Goal: Entertainment & Leisure: Consume media (video, audio)

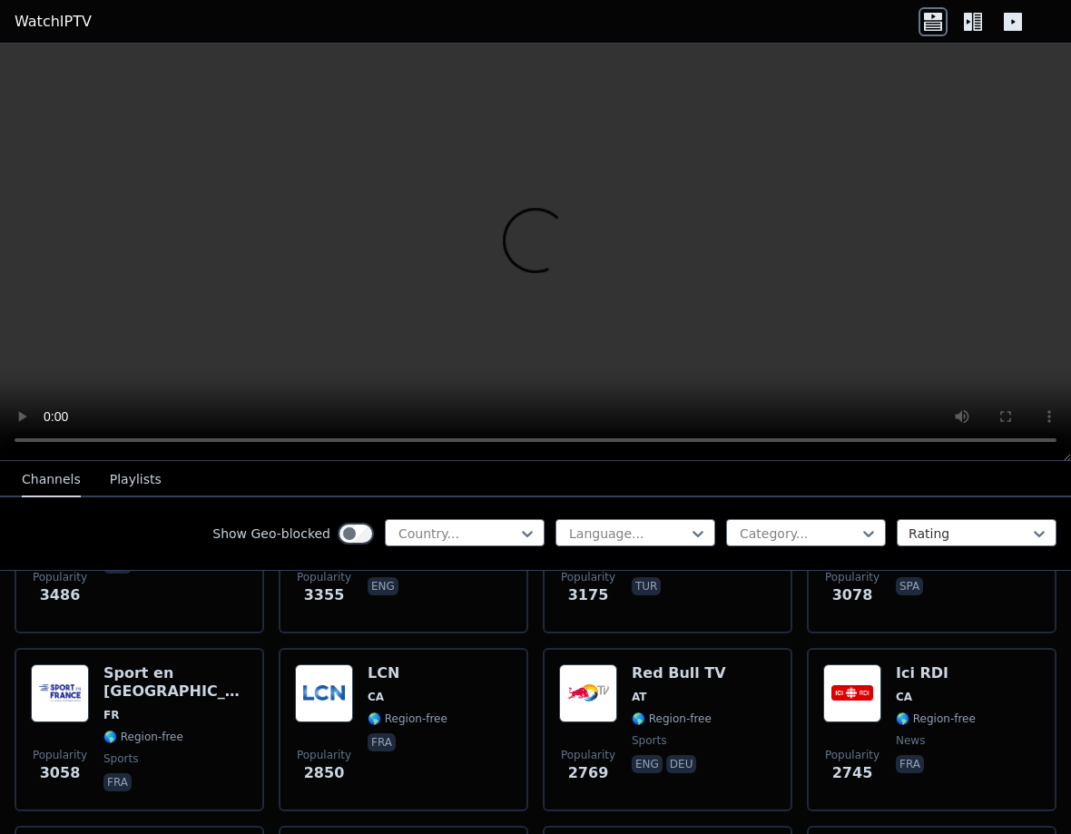
scroll to position [674, 0]
click at [355, 717] on div "Popularity 2850 LCN CA 🌎 Region-free fra" at bounding box center [403, 728] width 217 height 131
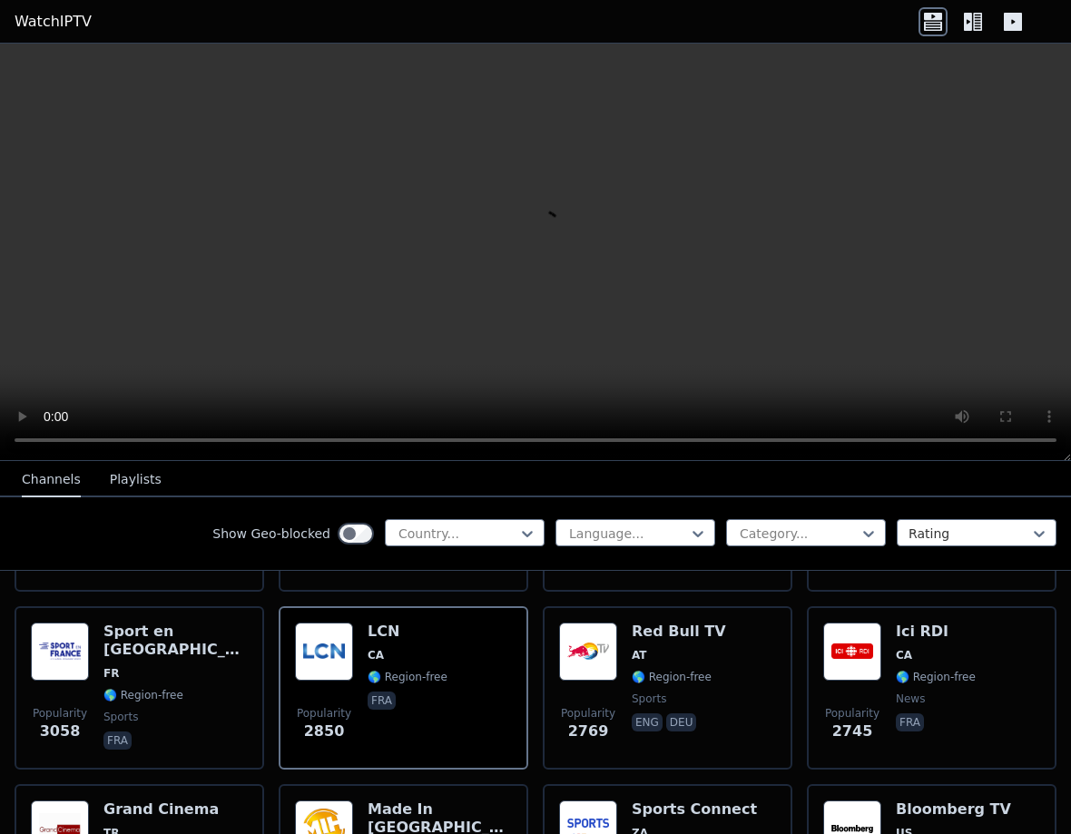
scroll to position [717, 0]
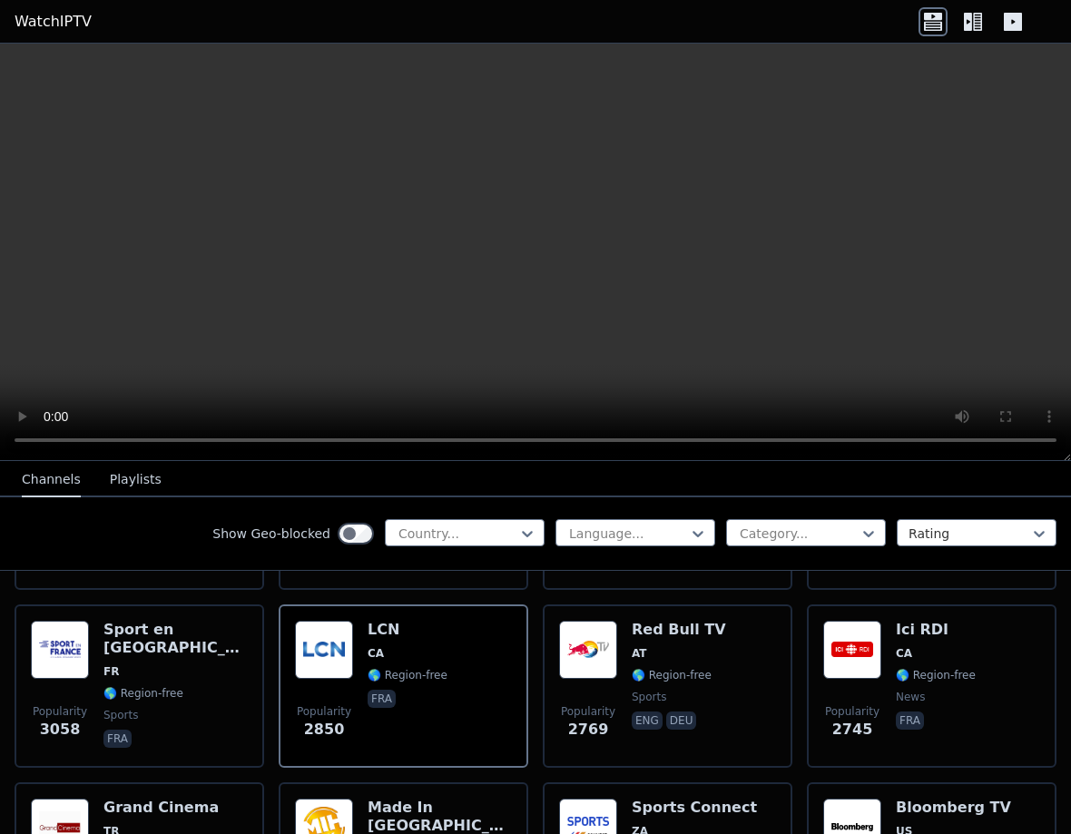
click at [893, 676] on div "Popularity 2745 Ici RDI CA 🌎 Region-free news fra" at bounding box center [931, 686] width 217 height 131
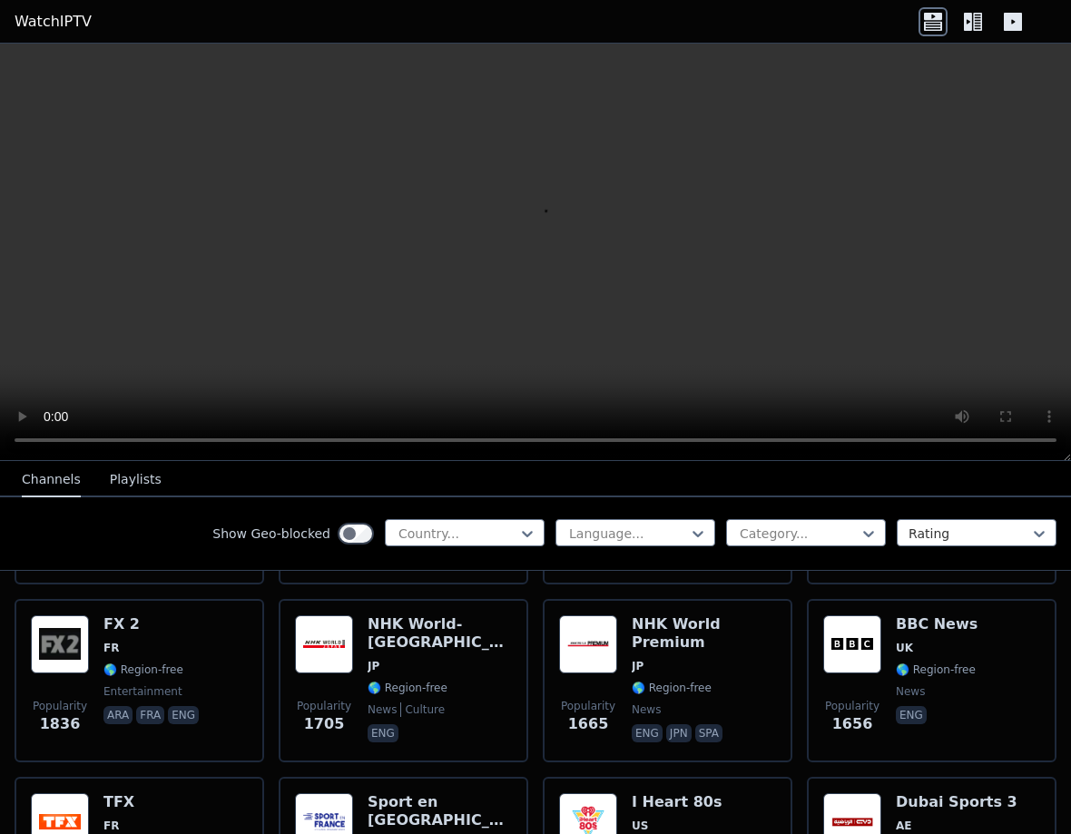
scroll to position [1466, 0]
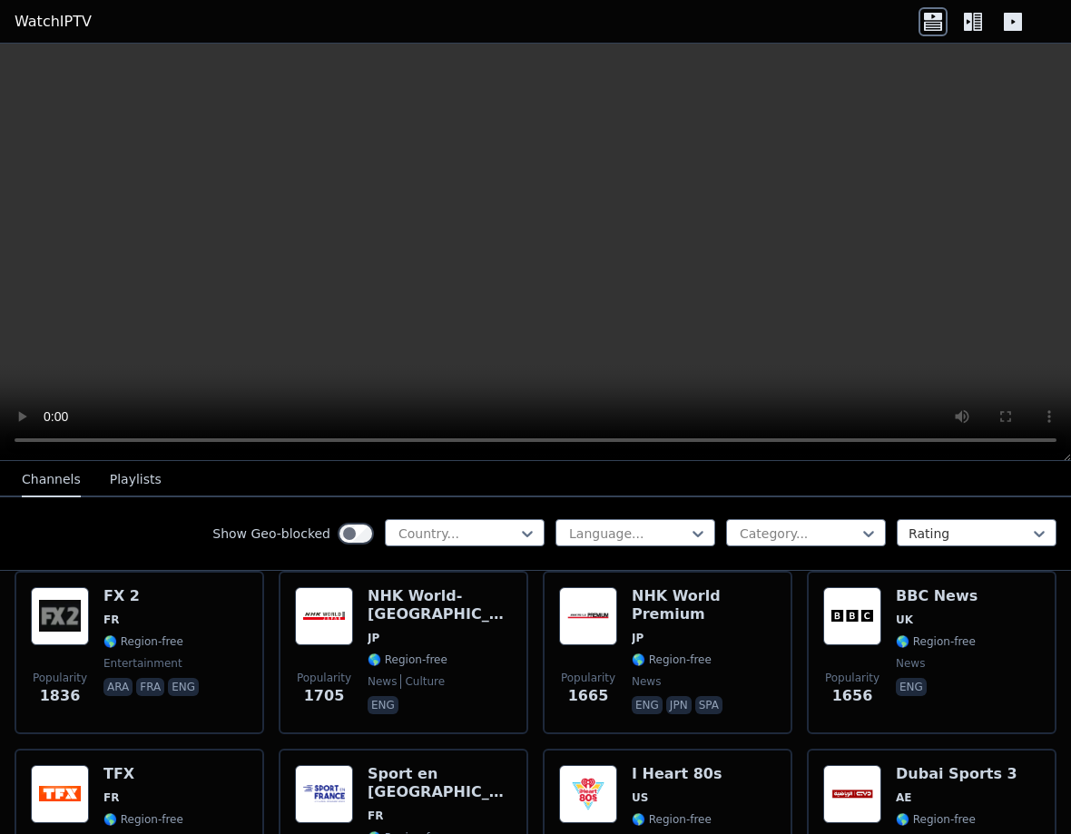
click at [393, 631] on span "JP" at bounding box center [440, 638] width 144 height 15
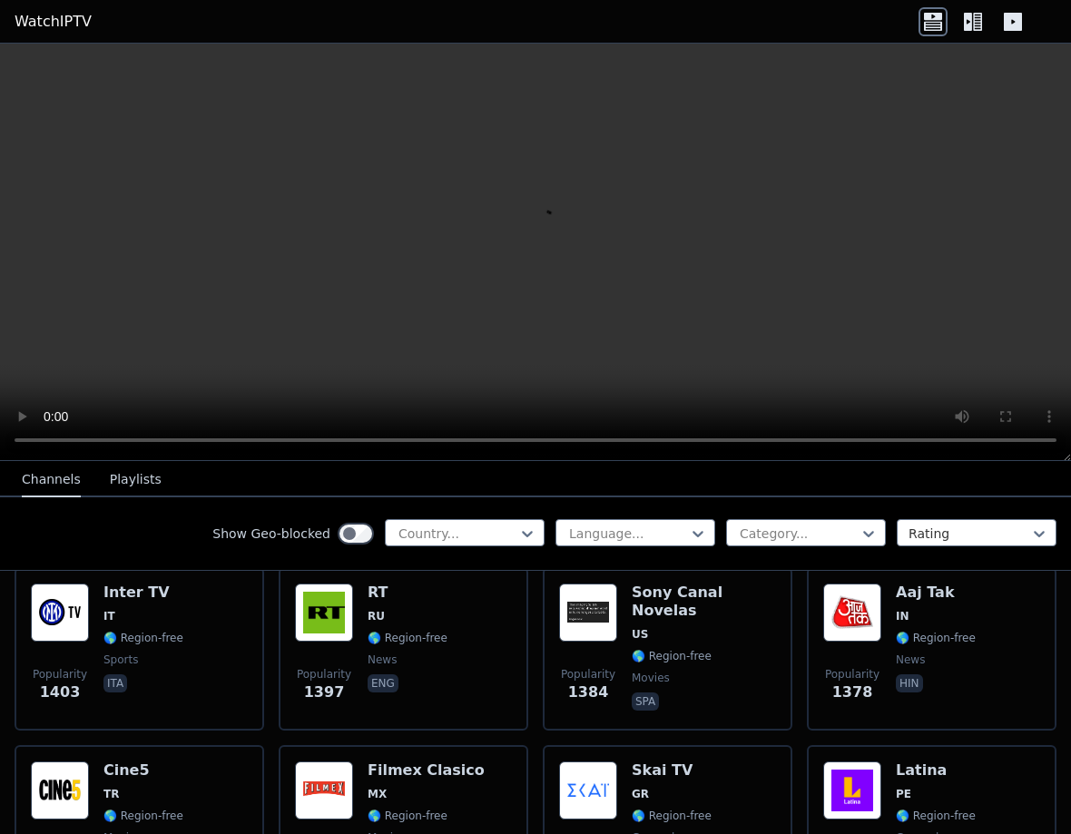
scroll to position [2016, 0]
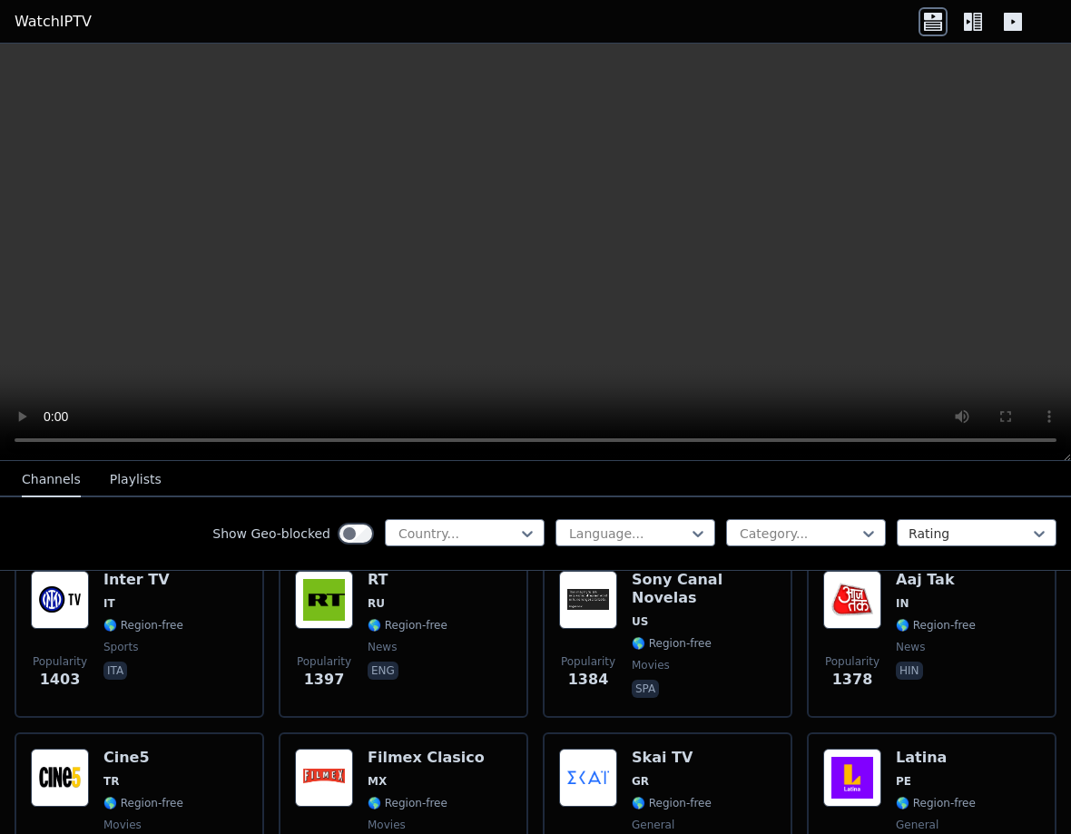
click at [373, 610] on span "RU" at bounding box center [376, 603] width 17 height 15
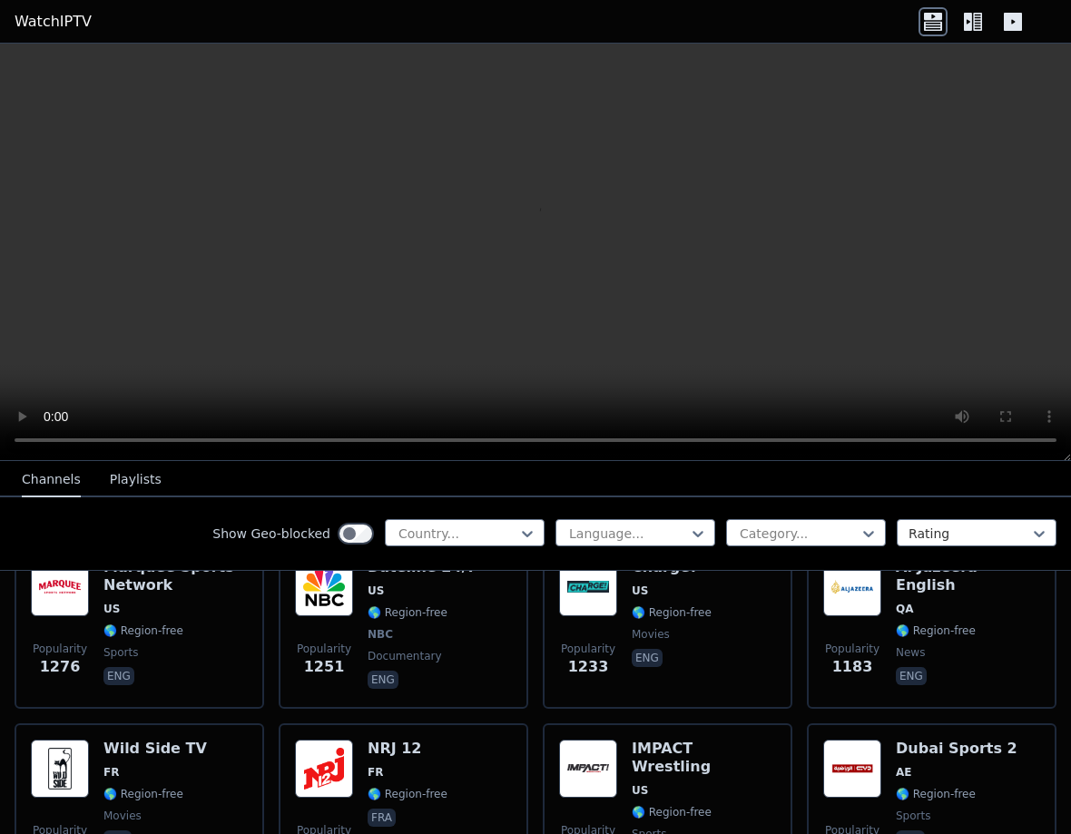
scroll to position [2385, 0]
click at [617, 628] on div "Popularity 1233 Charge! US 🌎 Region-free movies eng" at bounding box center [667, 624] width 217 height 134
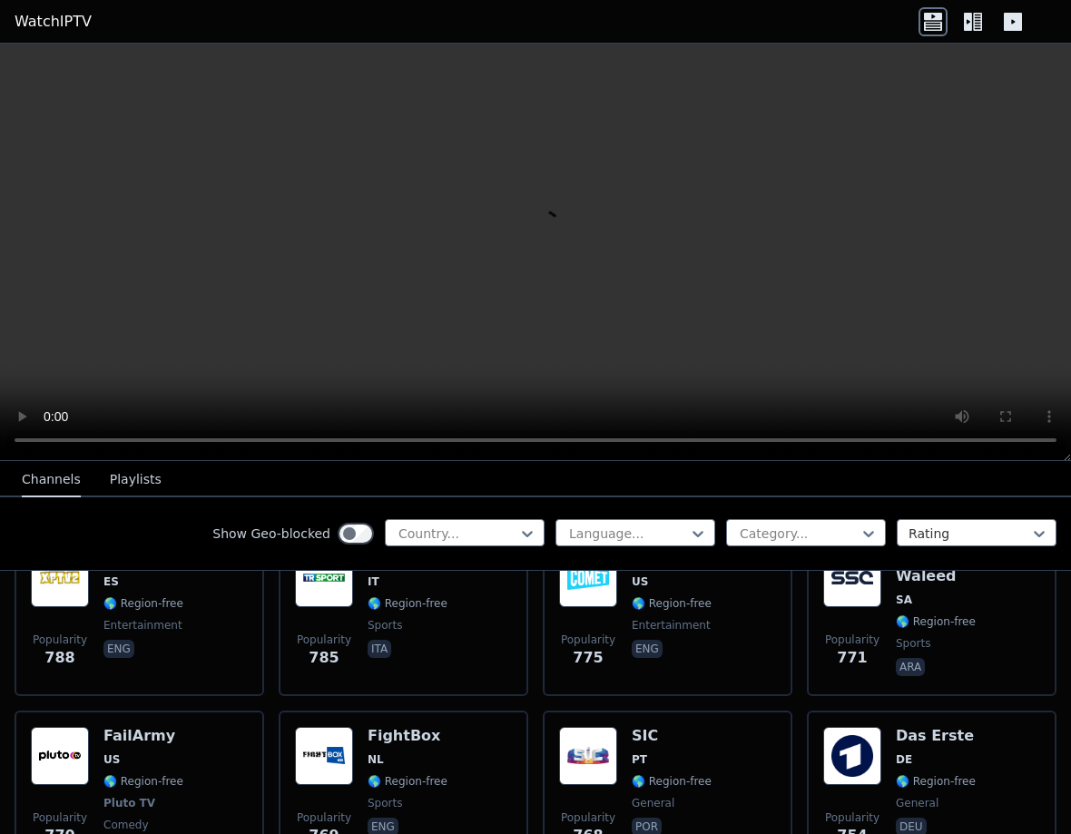
scroll to position [4616, 0]
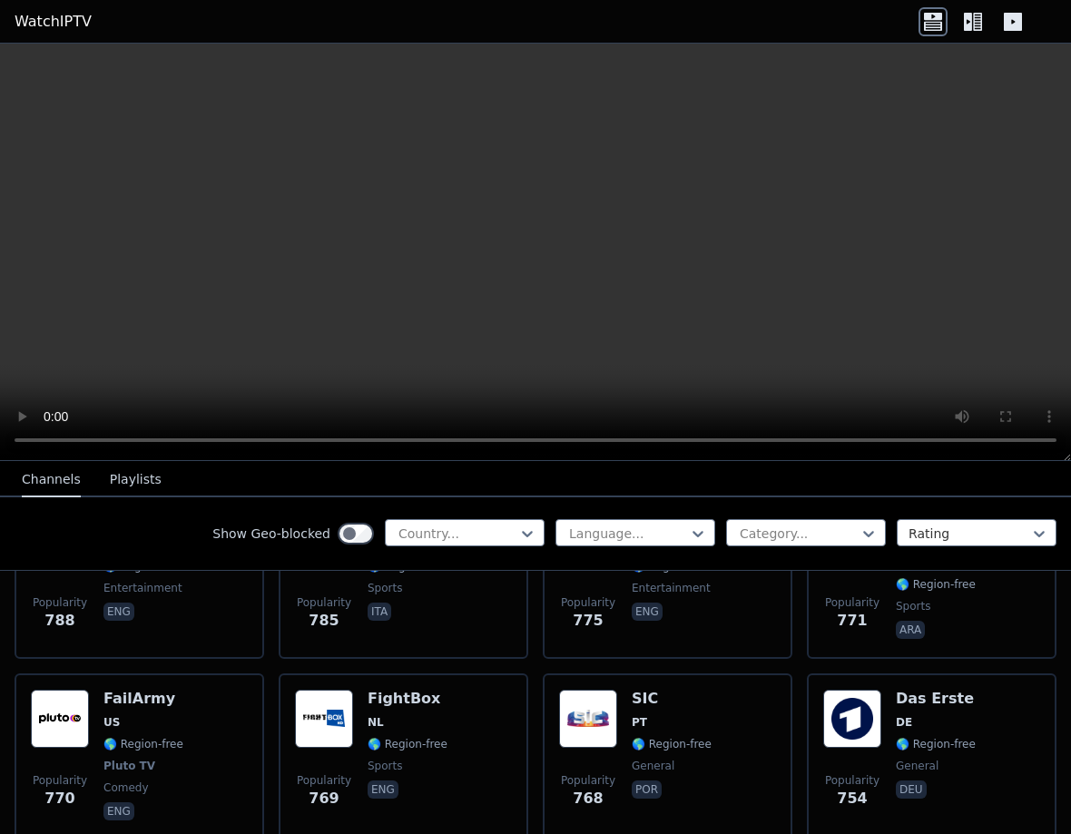
click at [451, 705] on div "Popularity 769 FightBox NL 🌎 Region-free sports eng" at bounding box center [403, 757] width 217 height 134
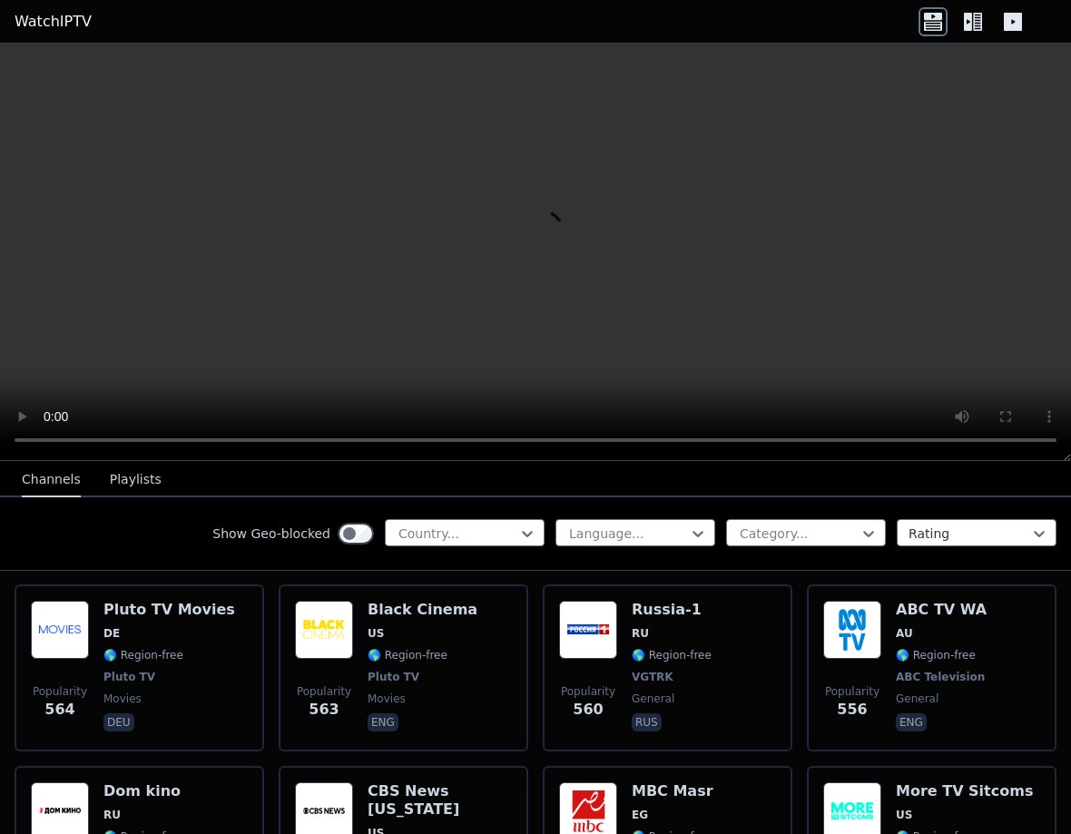
scroll to position [6794, 0]
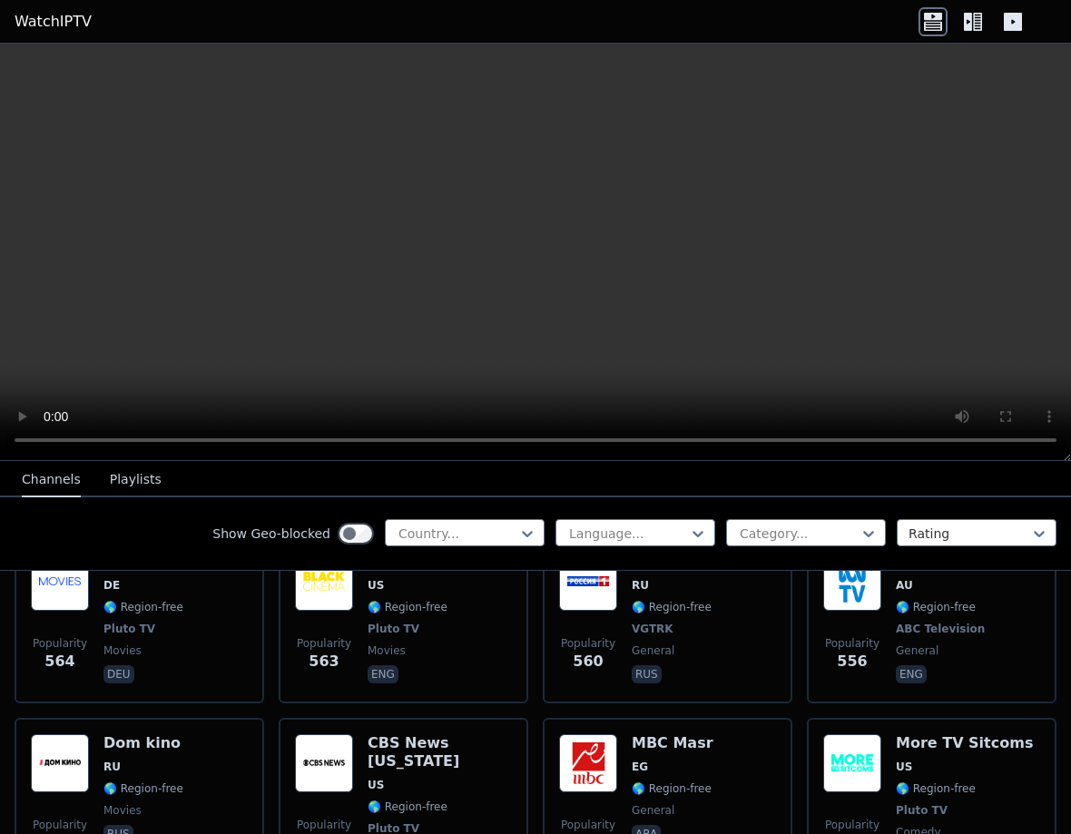
click at [501, 800] on span "🌎 Region-free" at bounding box center [440, 807] width 144 height 15
click at [672, 781] on span "🌎 Region-free" at bounding box center [672, 788] width 80 height 15
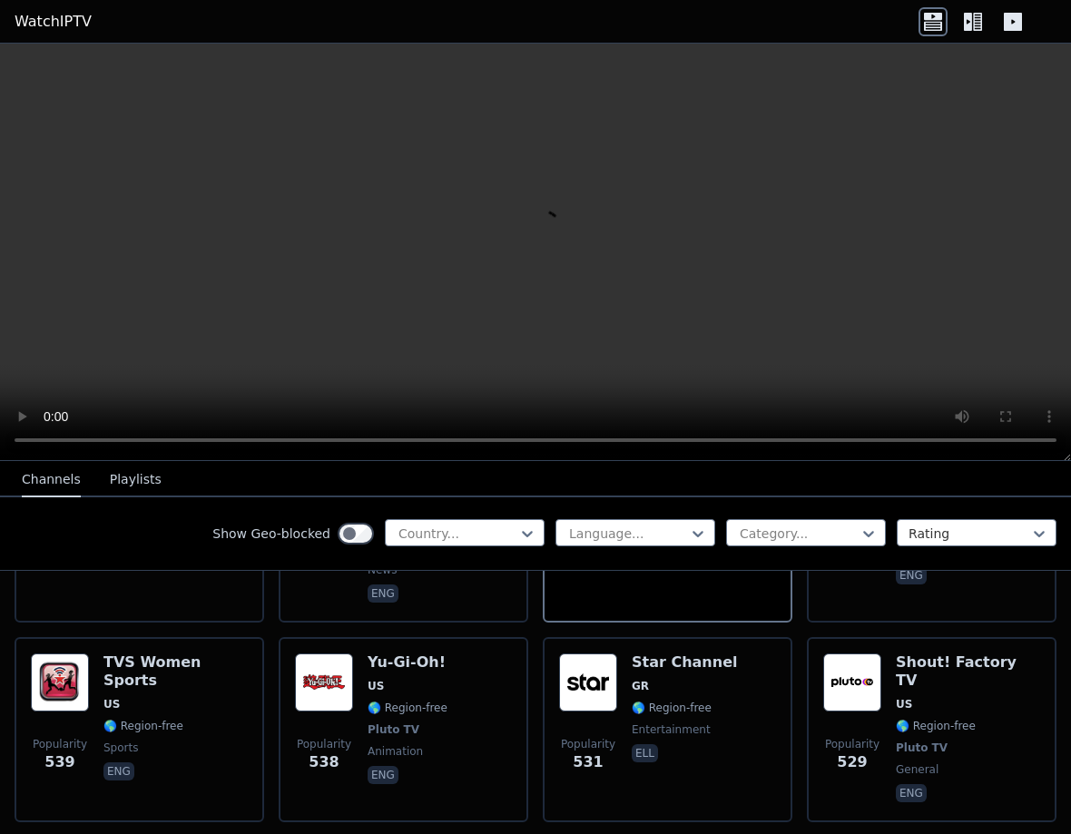
scroll to position [7089, 0]
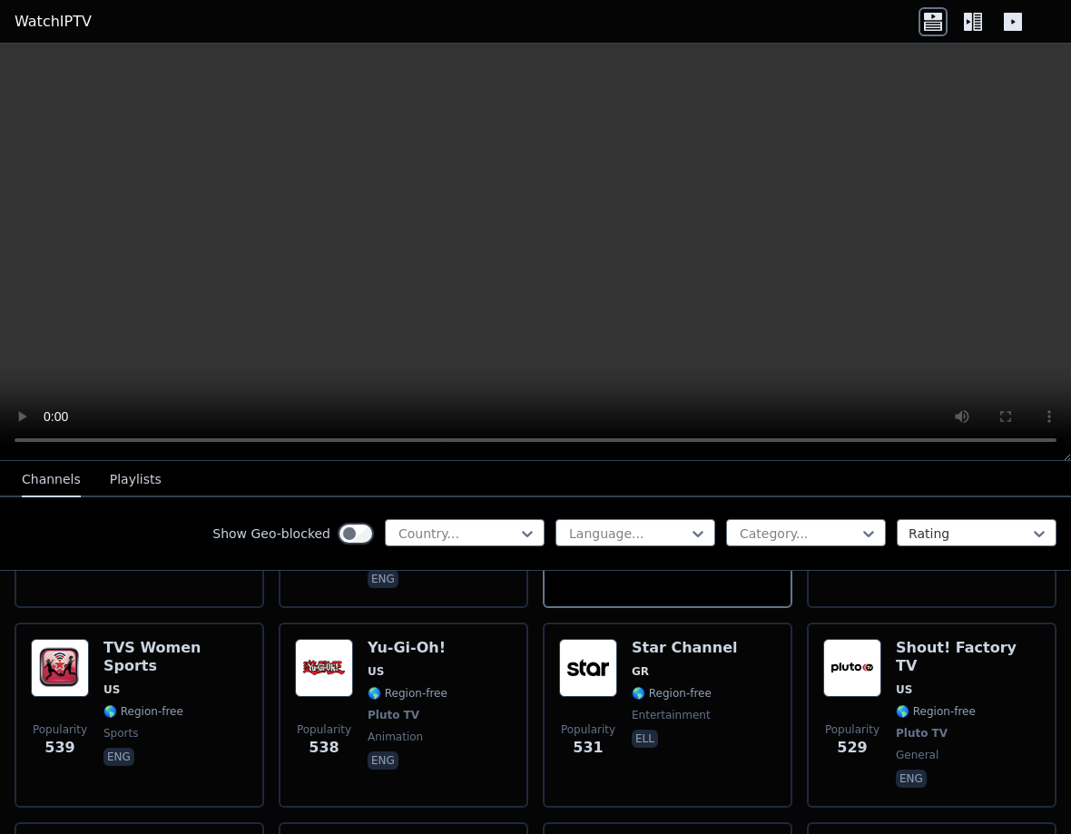
click at [162, 639] on div "TVS Women Sports US 🌎 Region-free sports eng" at bounding box center [175, 715] width 144 height 152
click at [423, 708] on span "Pluto TV" at bounding box center [408, 715] width 80 height 15
click at [634, 708] on span "entertainment" at bounding box center [671, 715] width 79 height 15
click at [910, 726] on span "Pluto TV" at bounding box center [922, 733] width 52 height 15
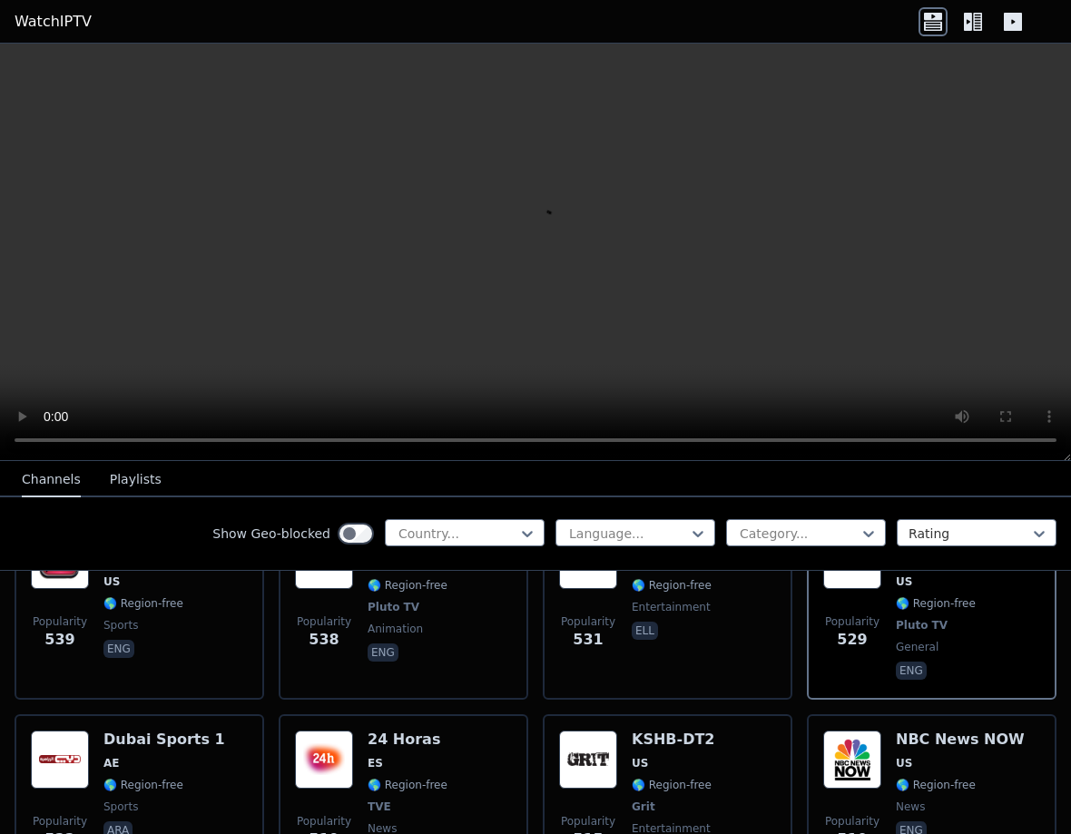
scroll to position [7273, 0]
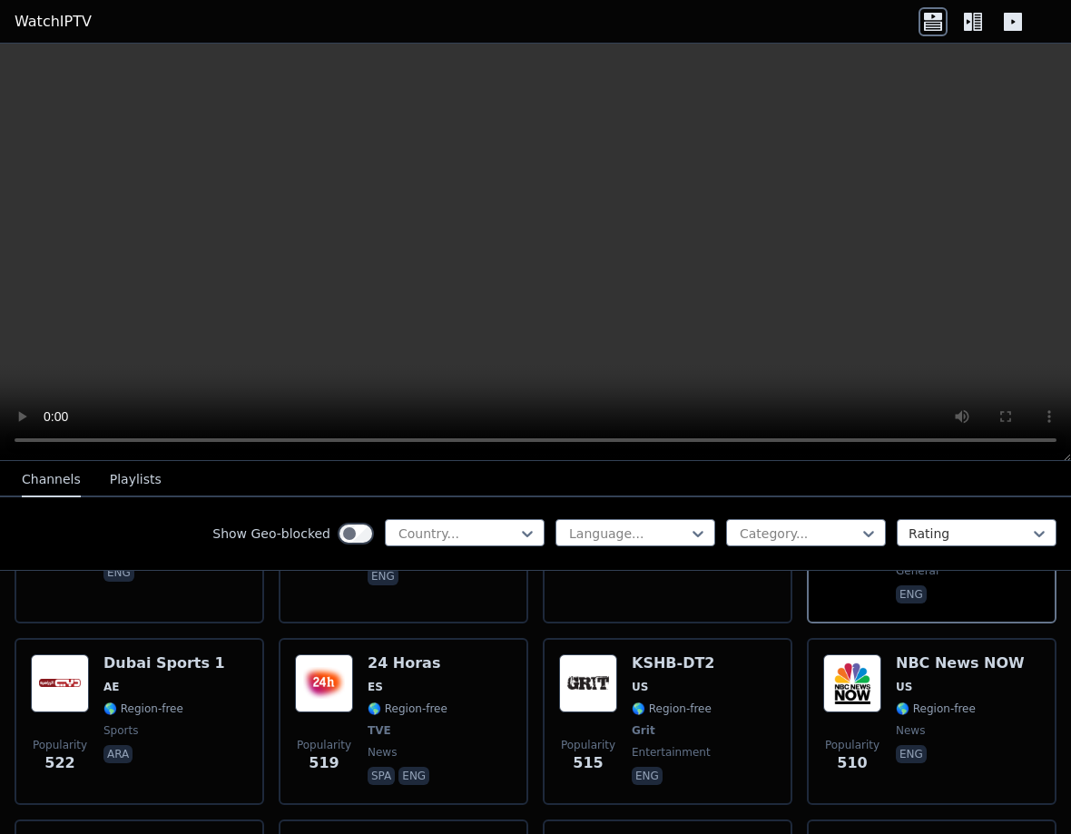
click at [137, 723] on span "sports" at bounding box center [164, 730] width 122 height 15
click at [385, 675] on div "24 Horas ES 🌎 Region-free TVE news spa eng" at bounding box center [408, 721] width 80 height 134
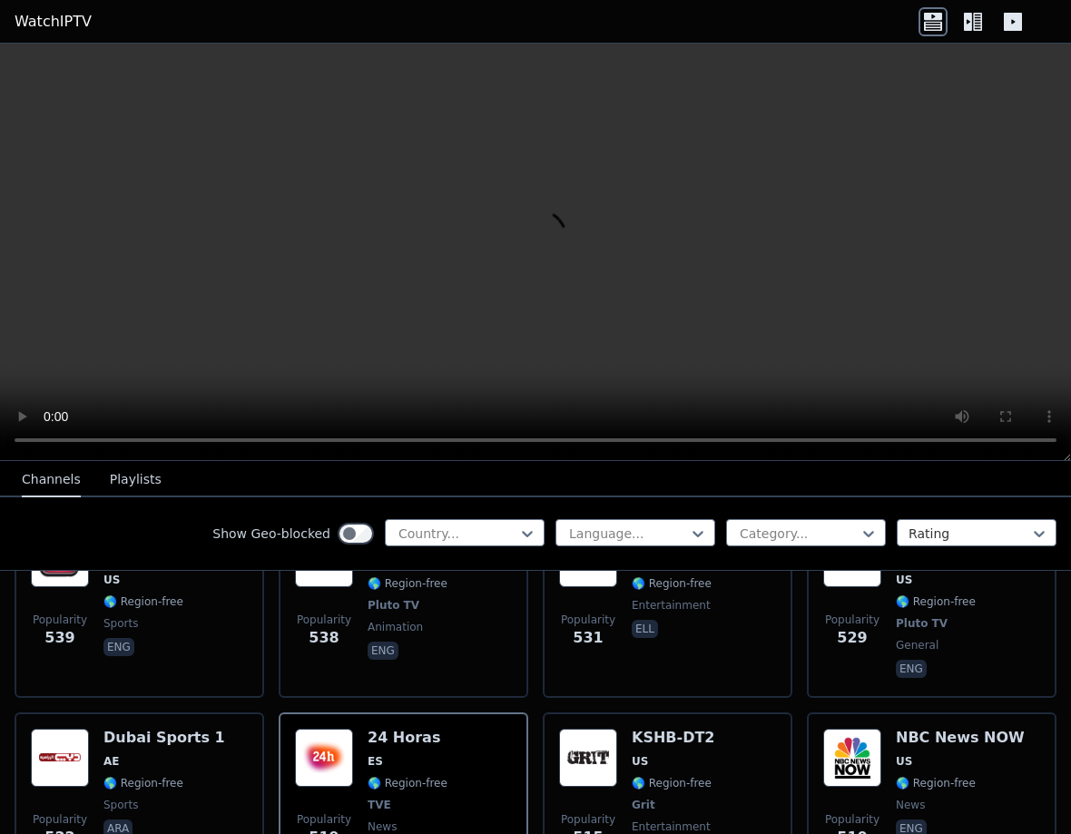
scroll to position [7184, 0]
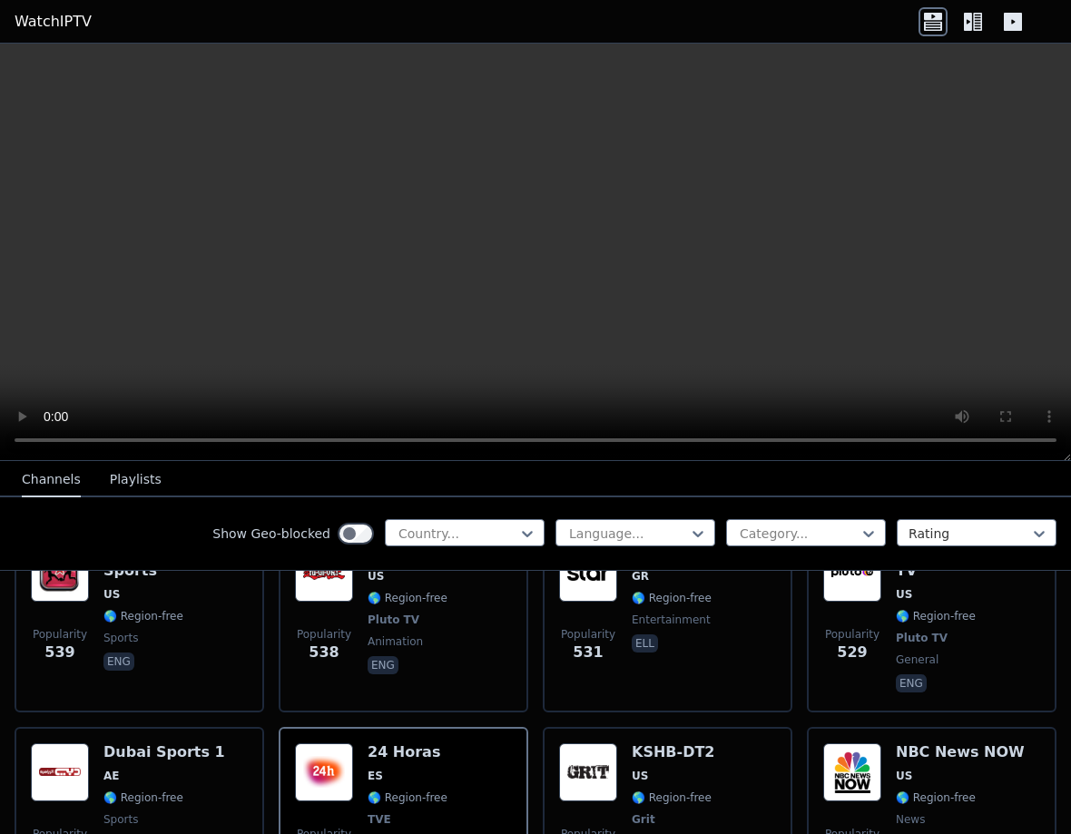
click at [653, 791] on span "🌎 Region-free" at bounding box center [672, 798] width 80 height 15
click at [886, 749] on div "Popularity 510 NBC News NOW US 🌎 Region-free news eng" at bounding box center [931, 810] width 217 height 134
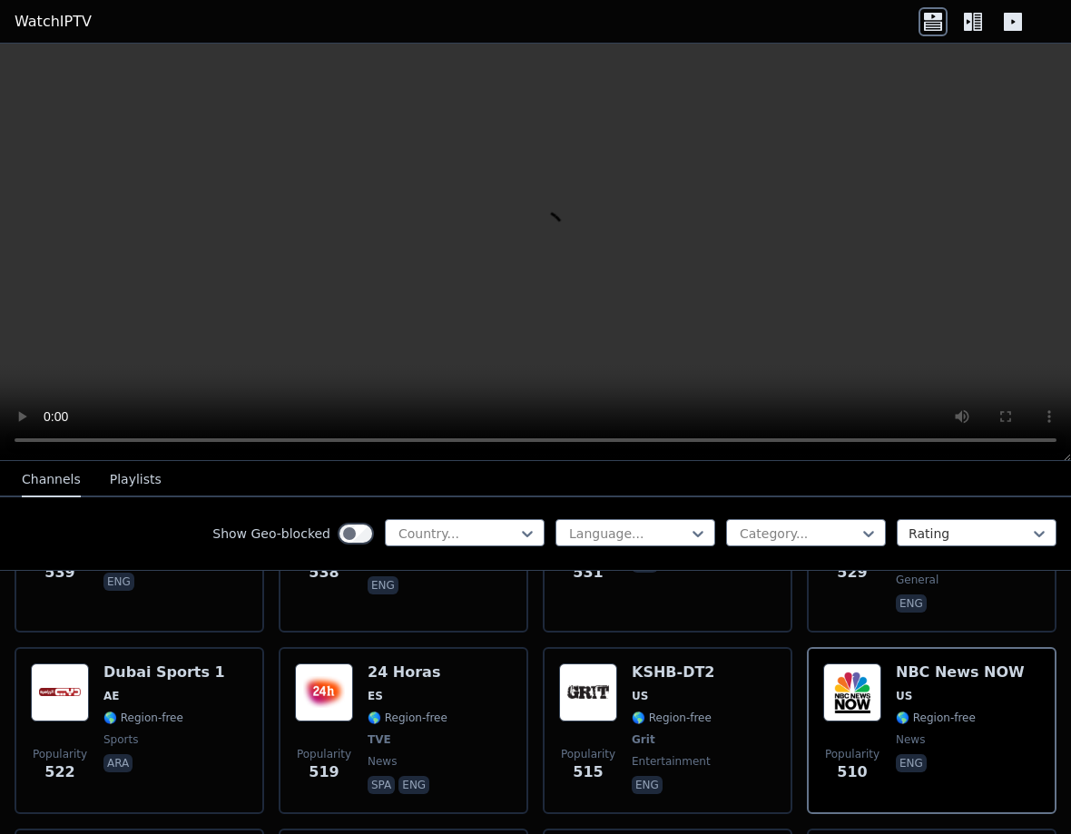
scroll to position [7358, 0]
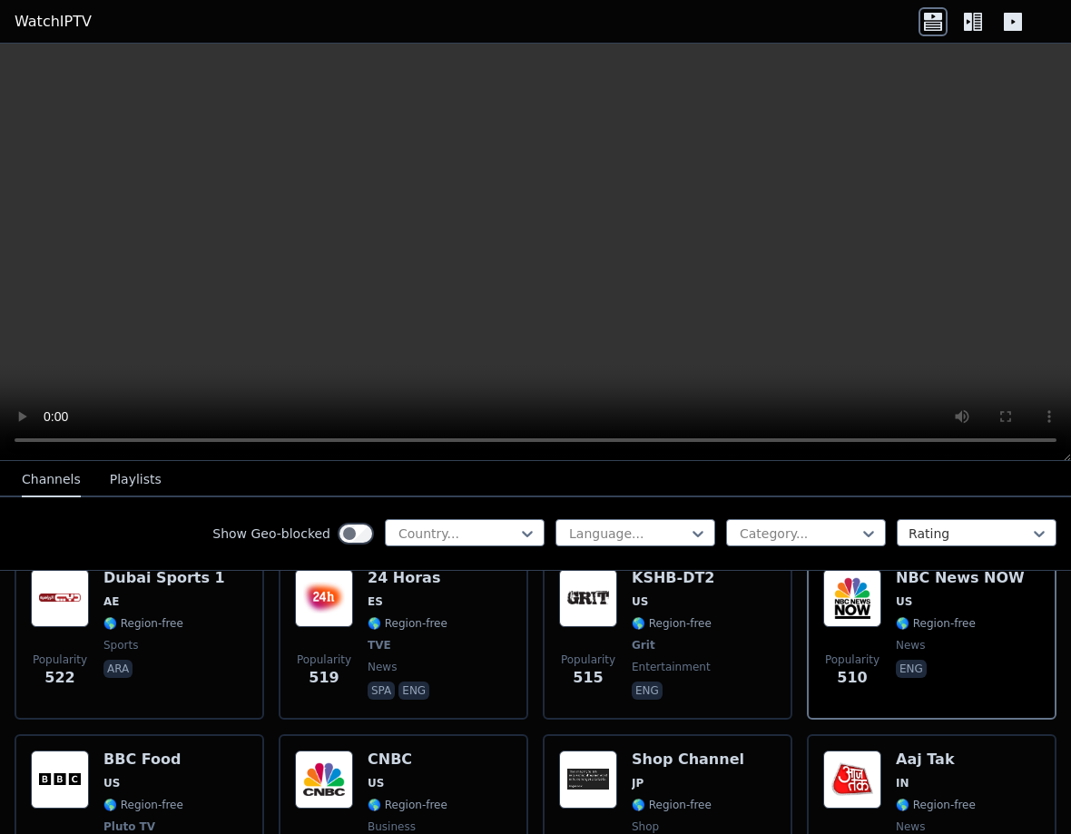
click at [157, 798] on span "🌎 Region-free" at bounding box center [143, 805] width 80 height 15
click at [375, 751] on div "CNBC US 🌎 Region-free business eng" at bounding box center [408, 818] width 80 height 134
click at [666, 820] on span "shop" at bounding box center [688, 827] width 113 height 15
click at [890, 751] on div "Popularity 504 Aaj Tak IN 🌎 Region-free news hin" at bounding box center [931, 818] width 217 height 134
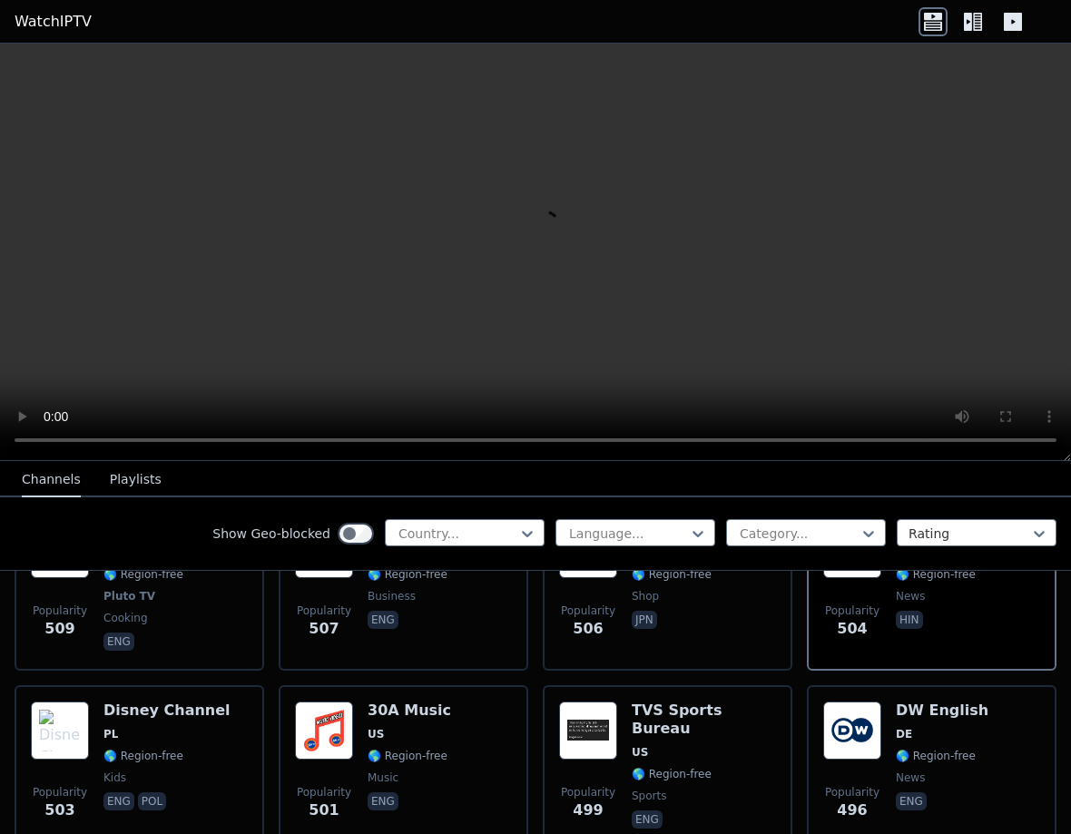
scroll to position [7600, 0]
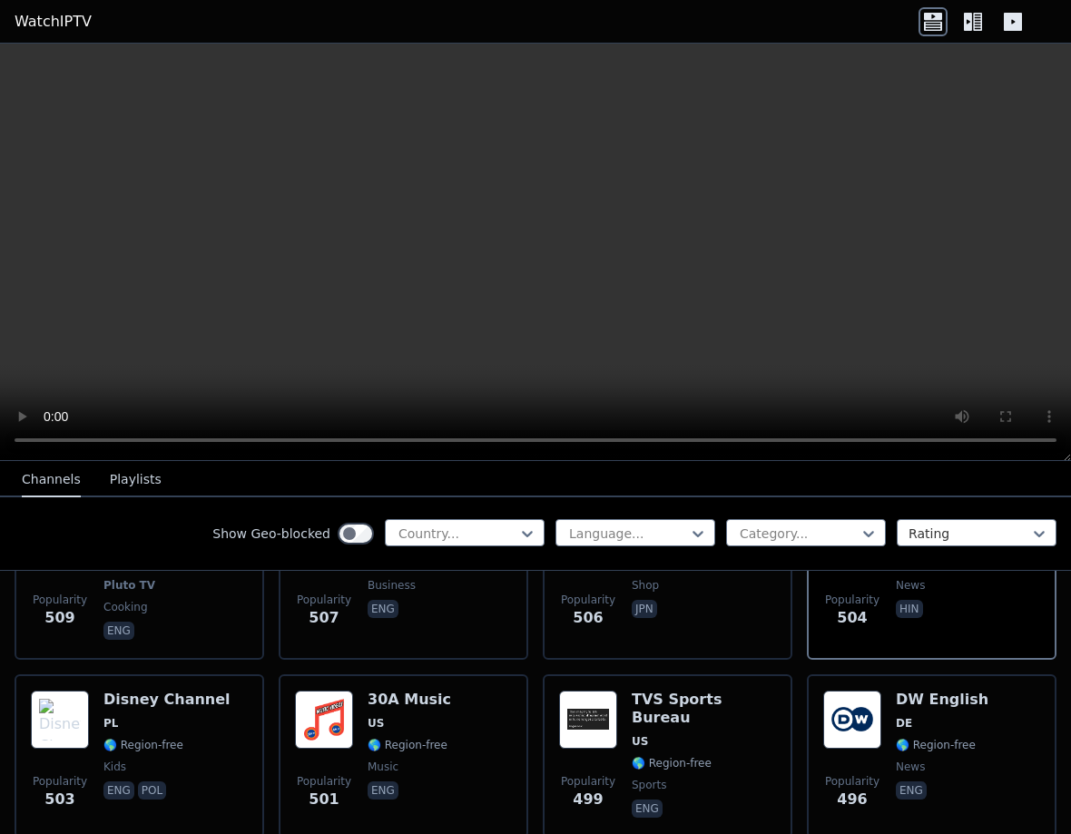
click at [354, 691] on div "Popularity 501 30A Music US 🌎 Region-free music eng" at bounding box center [403, 756] width 217 height 131
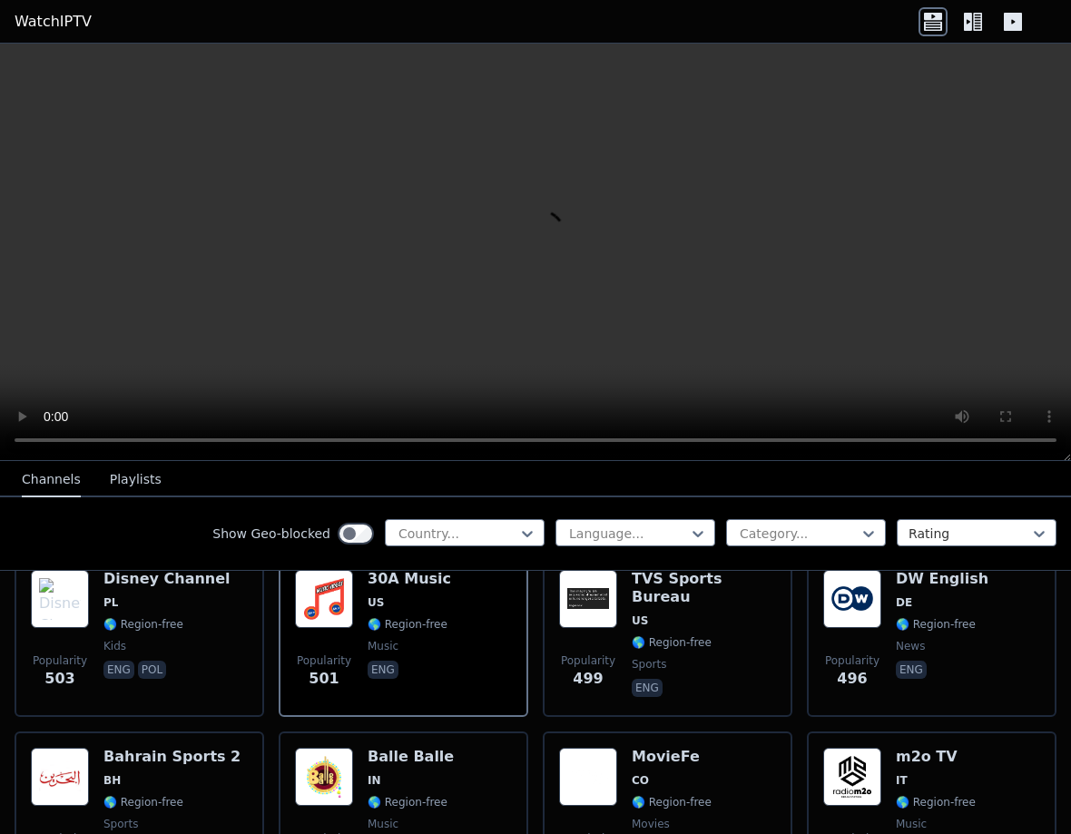
scroll to position [7744, 0]
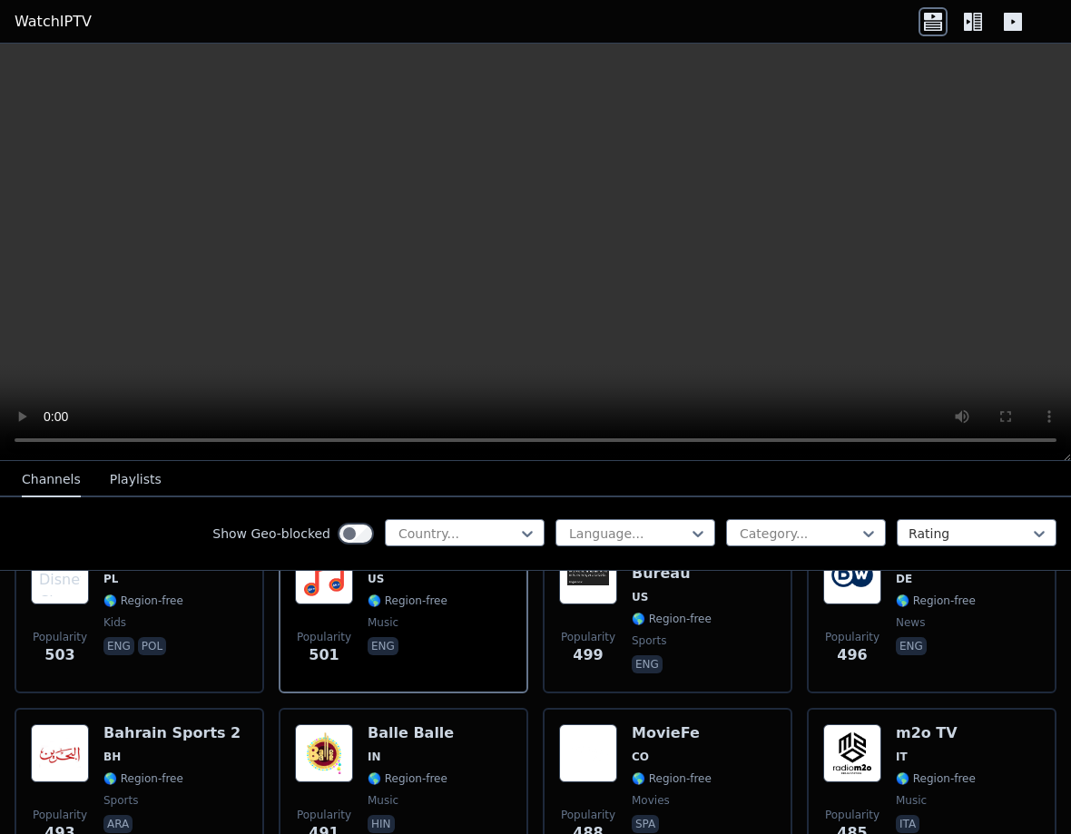
click at [395, 724] on div "Balle Balle IN 🌎 Region-free music hin" at bounding box center [411, 789] width 86 height 131
click at [148, 724] on div "Bahrain Sports 2 BH 🌎 Region-free sports ara" at bounding box center [171, 789] width 137 height 131
click at [404, 724] on div "Balle Balle IN 🌎 Region-free music hin" at bounding box center [411, 789] width 86 height 131
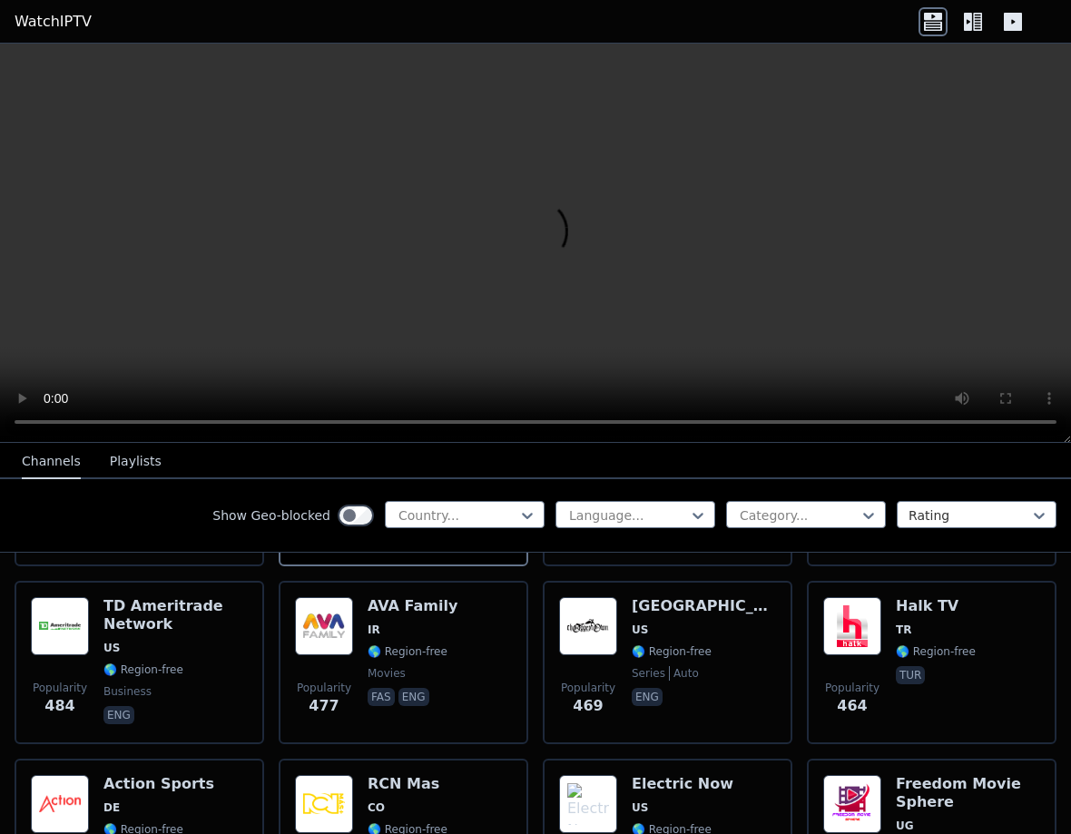
scroll to position [8035, 0]
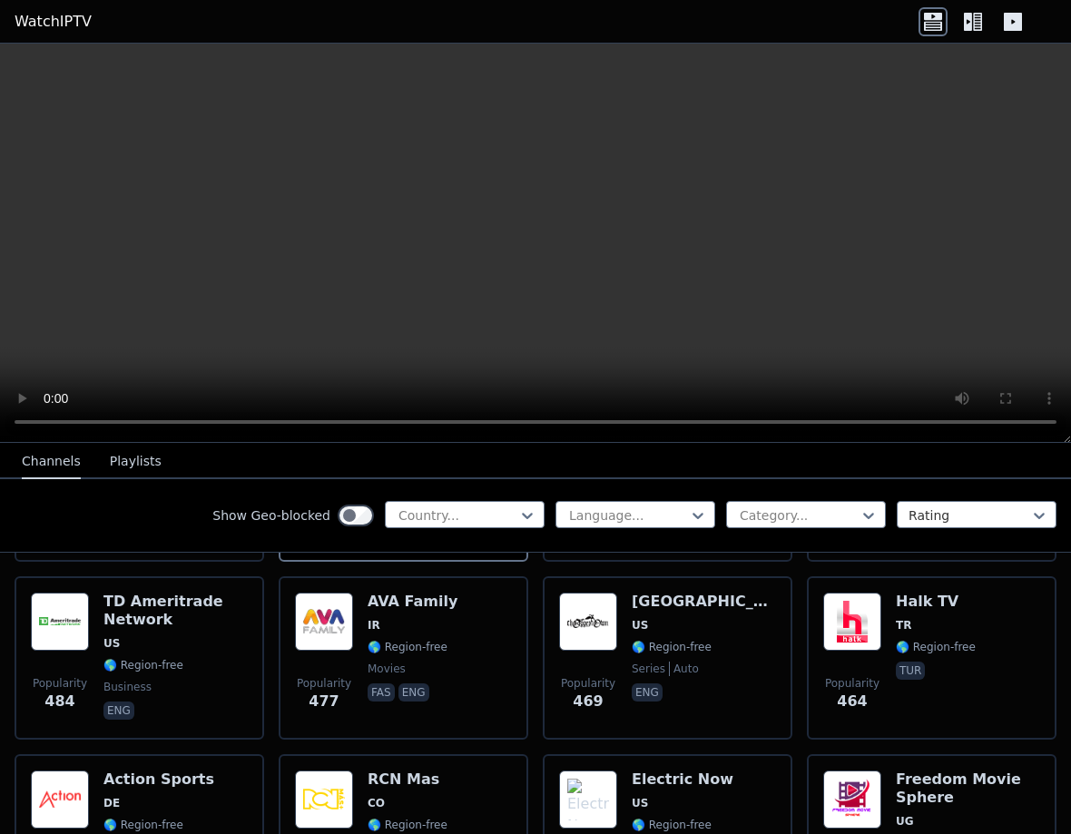
click at [909, 771] on div "Freedom Movie Sphere UG 🌎 Region-free movies eng" at bounding box center [968, 838] width 144 height 134
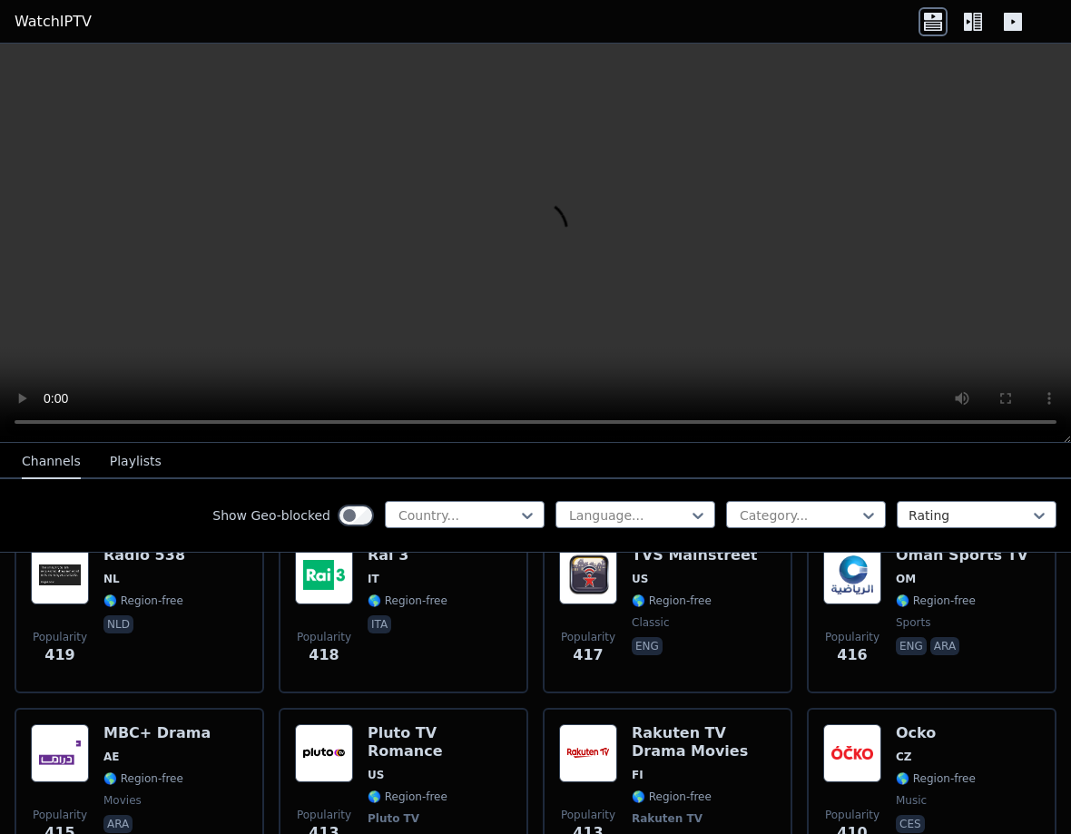
scroll to position [9421, 0]
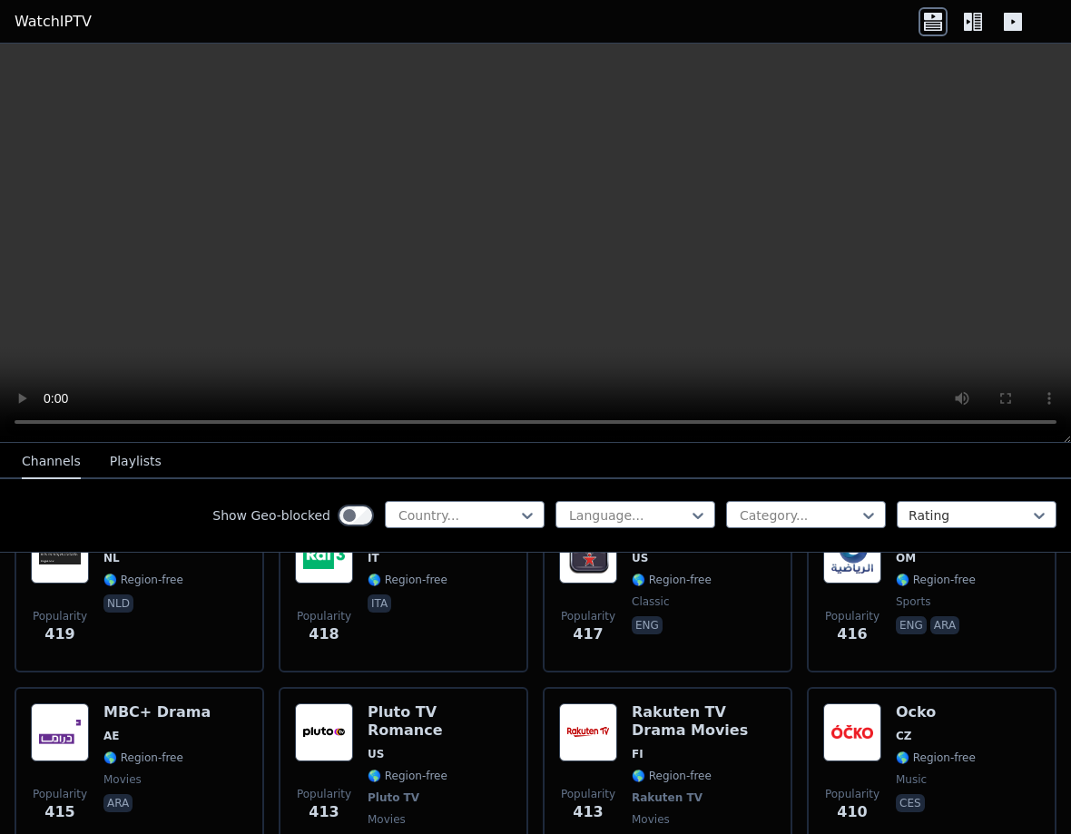
click at [166, 703] on h6 "MBC+ Drama" at bounding box center [156, 712] width 107 height 18
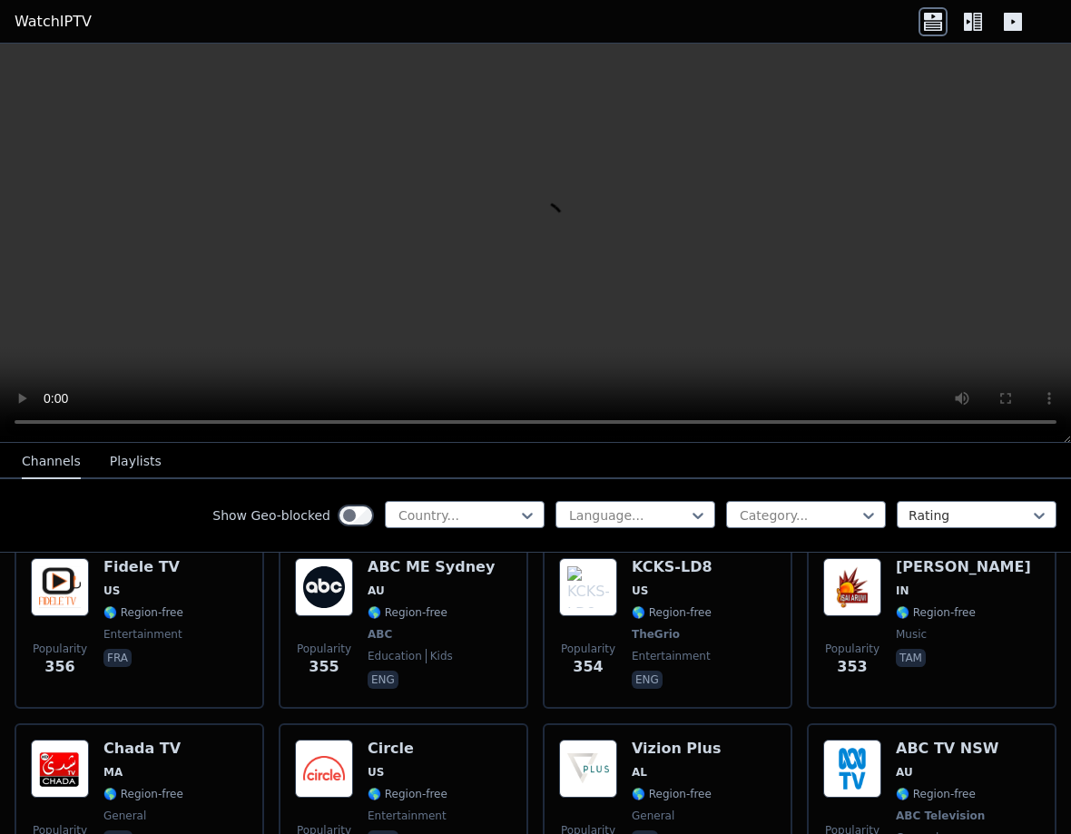
scroll to position [11466, 0]
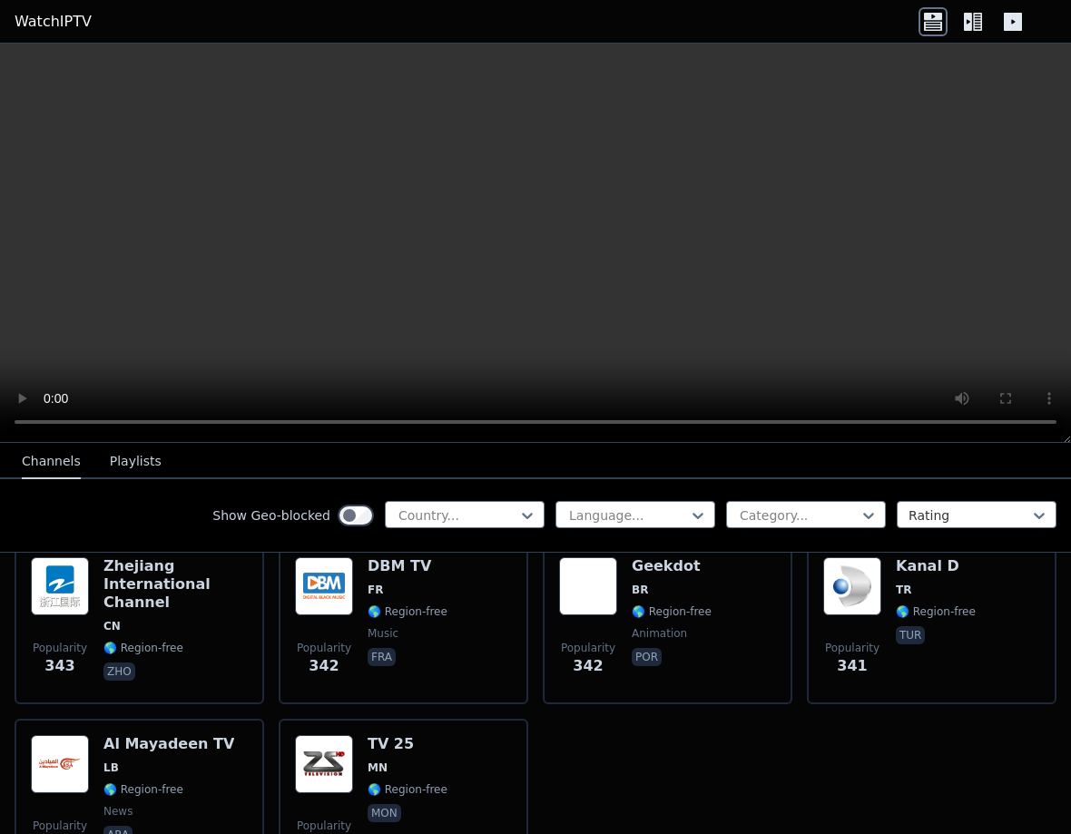
click at [389, 782] on span "🌎 Region-free" at bounding box center [408, 789] width 80 height 15
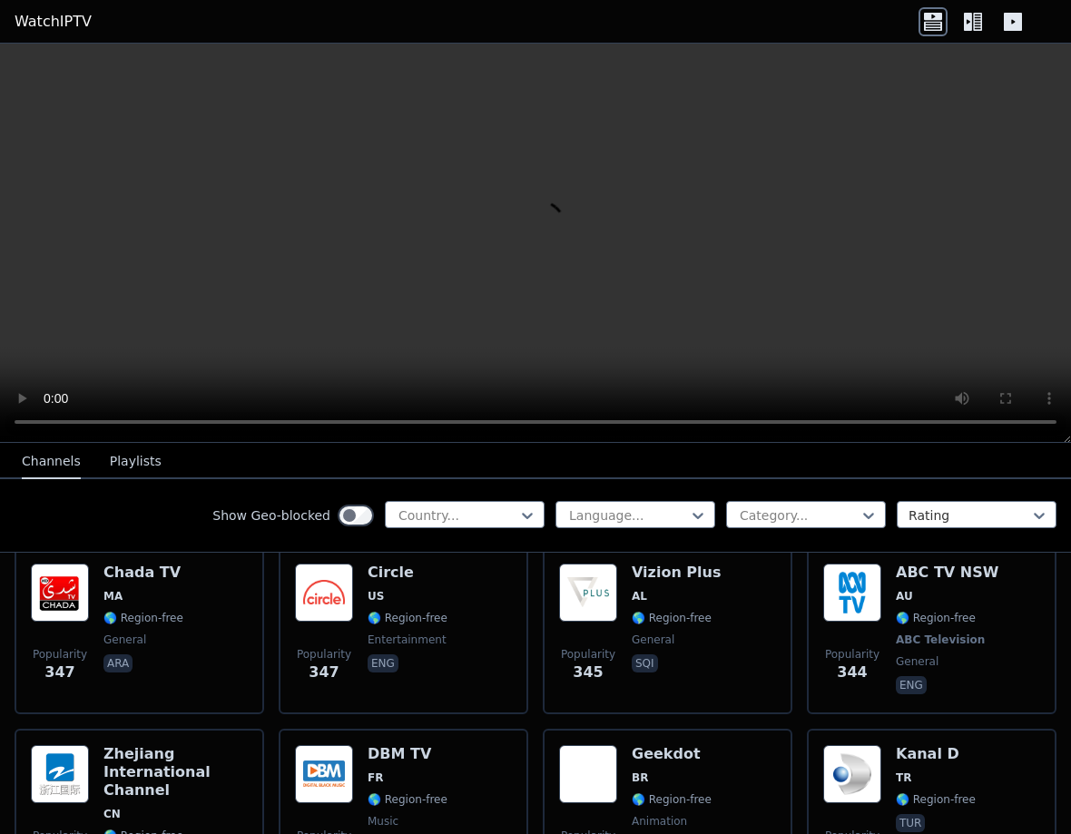
scroll to position [11274, 0]
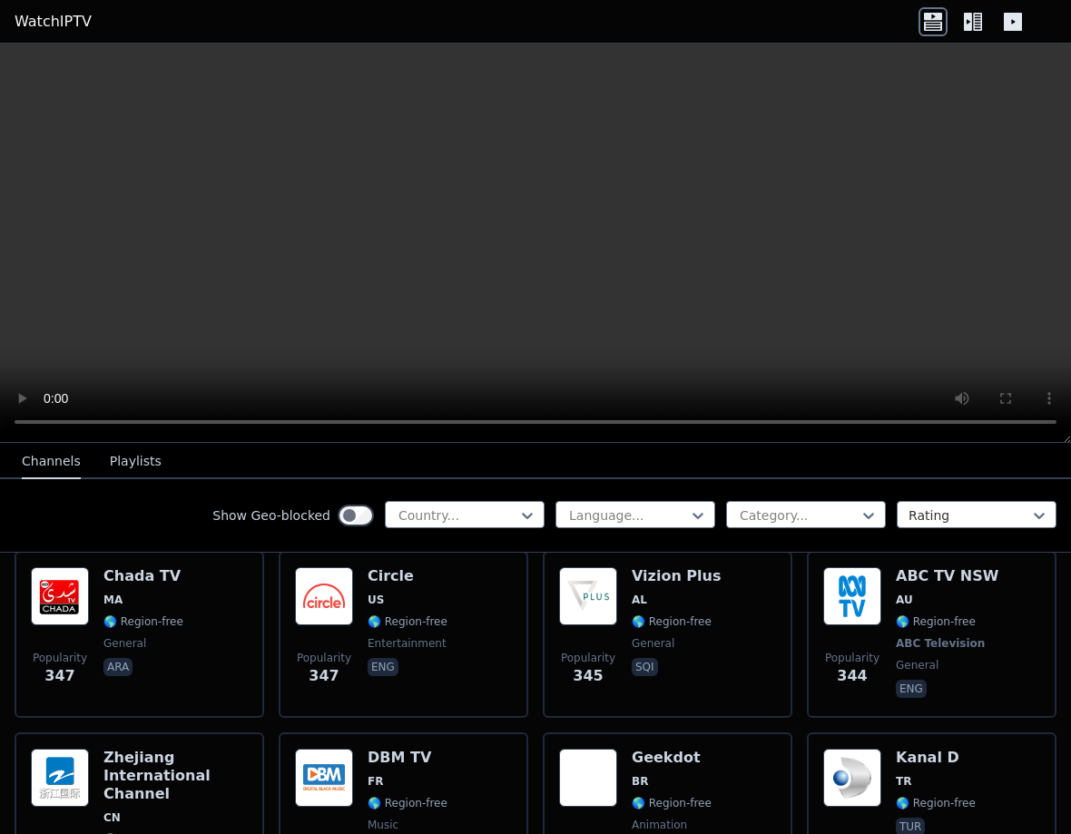
click at [875, 749] on img at bounding box center [852, 778] width 58 height 58
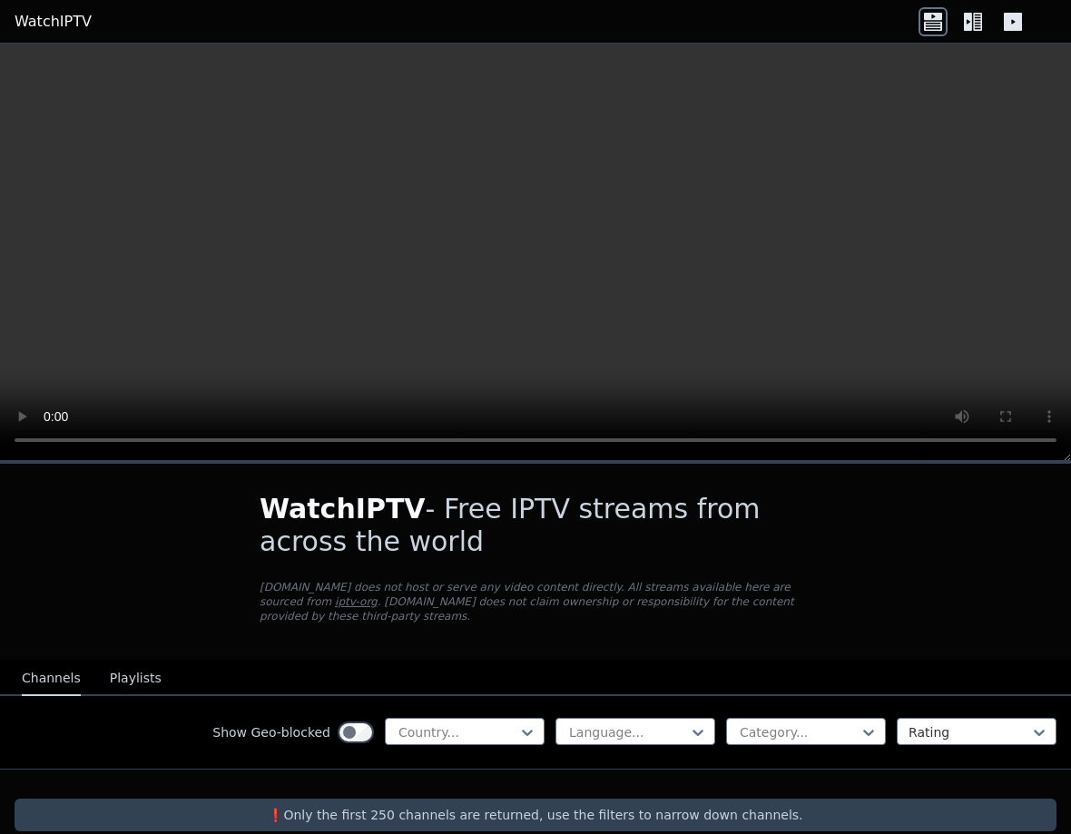
scroll to position [25, 0]
